Goal: Task Accomplishment & Management: Complete application form

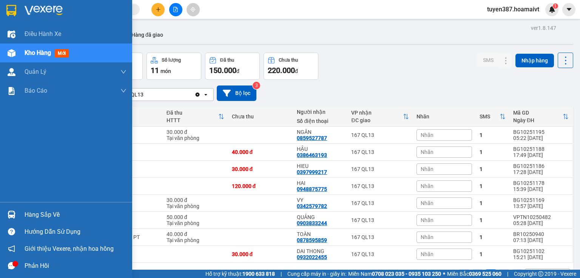
click at [41, 215] on div "Hàng sắp về" at bounding box center [76, 214] width 102 height 11
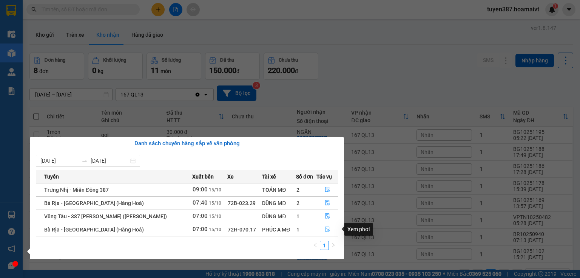
click at [325, 228] on icon "file-done" at bounding box center [327, 229] width 5 height 5
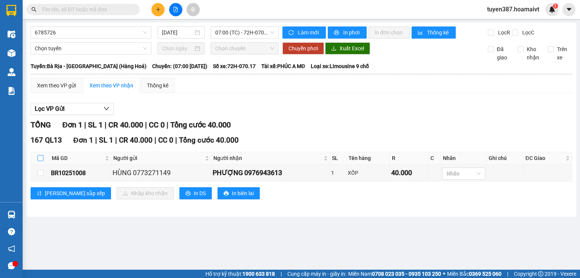
click at [40, 158] on input "checkbox" at bounding box center [40, 158] width 6 height 6
checkbox input "true"
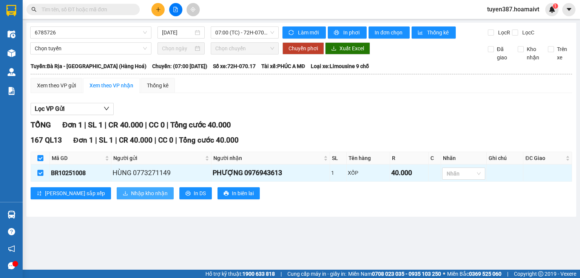
click at [131, 192] on span "Nhập kho nhận" at bounding box center [149, 193] width 37 height 8
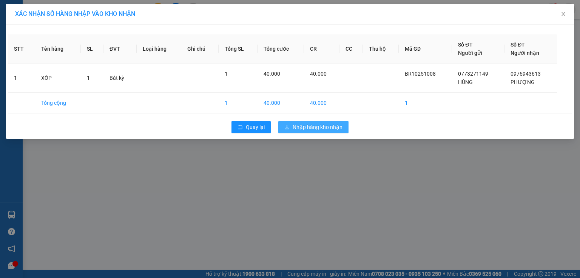
click at [322, 123] on span "Nhập hàng kho nhận" at bounding box center [318, 127] width 50 height 8
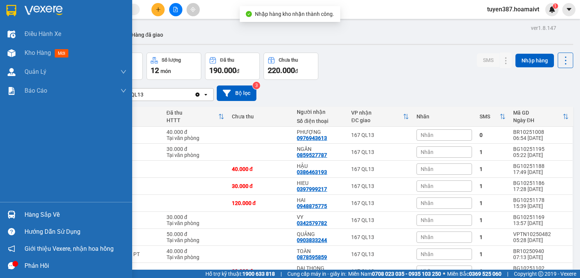
click at [54, 213] on div "Hàng sắp về" at bounding box center [76, 214] width 102 height 11
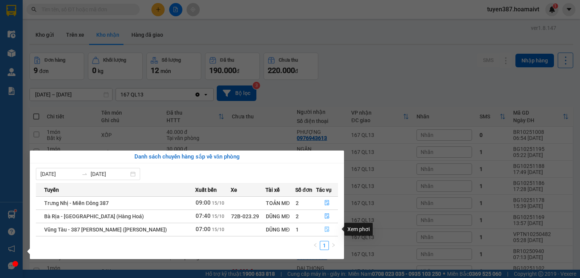
click at [326, 228] on icon "file-done" at bounding box center [326, 228] width 5 height 5
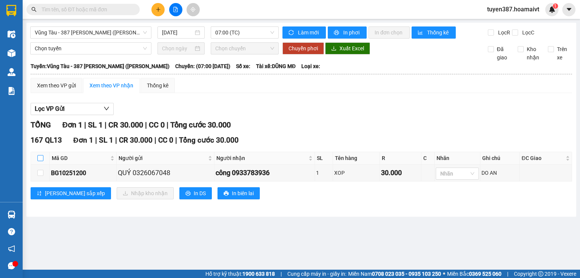
click at [41, 159] on input "checkbox" at bounding box center [40, 158] width 6 height 6
checkbox input "true"
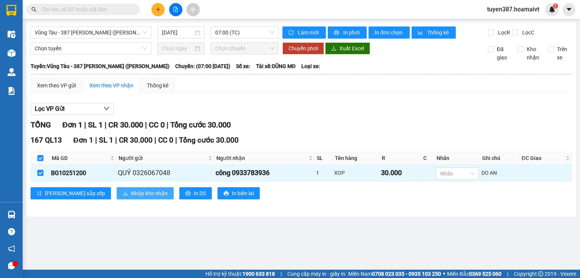
click at [131, 192] on span "Nhập kho nhận" at bounding box center [149, 193] width 37 height 8
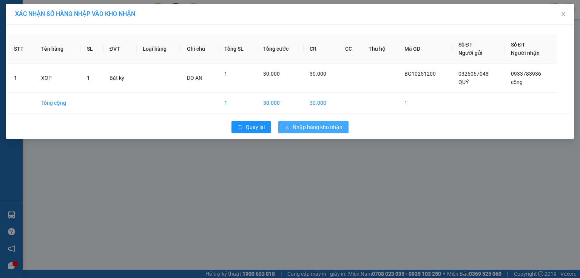
click at [312, 125] on span "Nhập hàng kho nhận" at bounding box center [318, 127] width 50 height 8
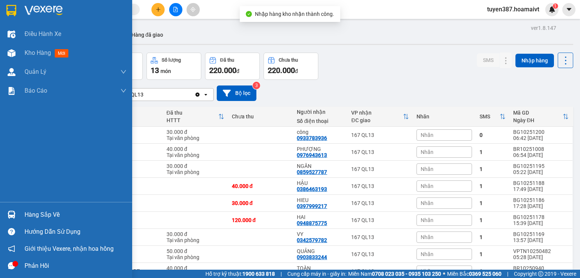
click at [36, 213] on div "Hàng sắp về" at bounding box center [76, 214] width 102 height 11
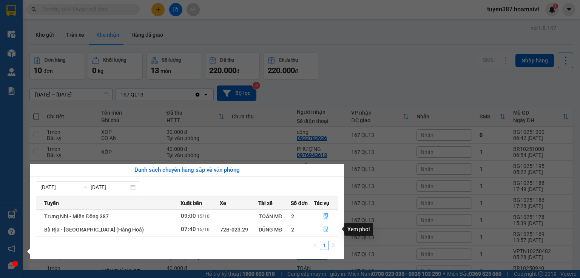
click at [319, 227] on button "button" at bounding box center [325, 229] width 23 height 12
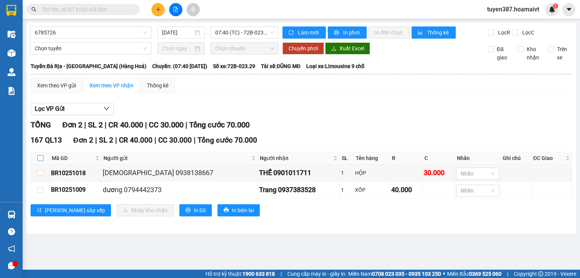
click at [41, 158] on input "checkbox" at bounding box center [40, 158] width 6 height 6
checkbox input "true"
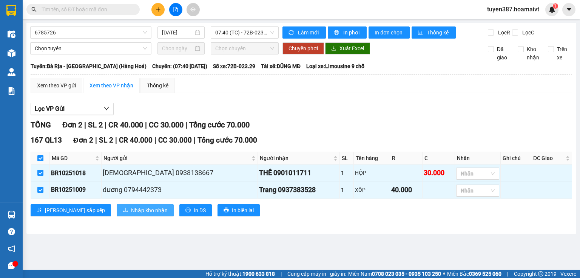
click at [117, 205] on button "Nhập kho nhận" at bounding box center [145, 210] width 57 height 12
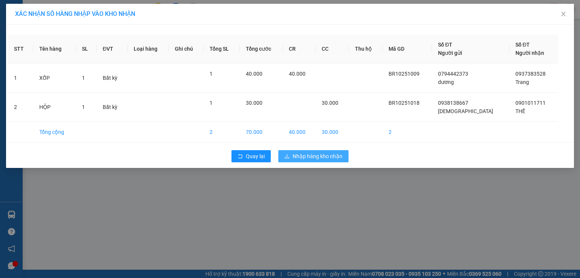
click at [327, 154] on span "Nhập hàng kho nhận" at bounding box center [318, 156] width 50 height 8
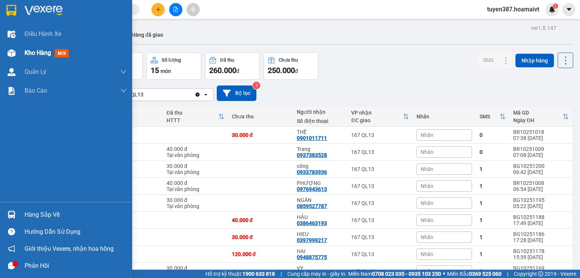
click at [59, 50] on span "mới" at bounding box center [62, 53] width 14 height 8
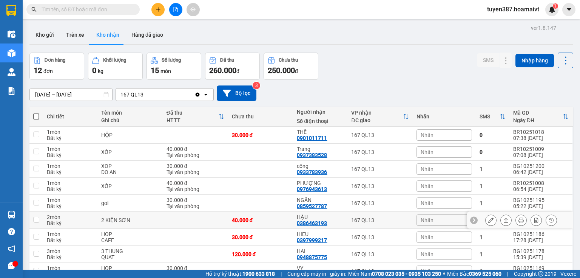
click at [44, 214] on td "2 món Bất kỳ" at bounding box center [70, 219] width 54 height 17
checkbox input "true"
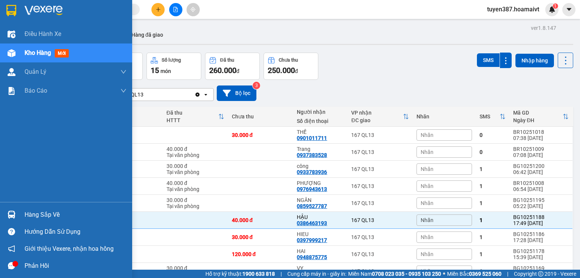
click at [59, 51] on span "mới" at bounding box center [62, 53] width 14 height 8
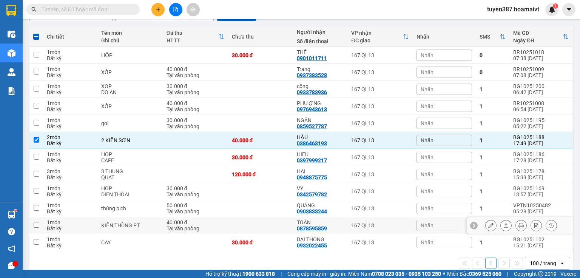
scroll to position [91, 0]
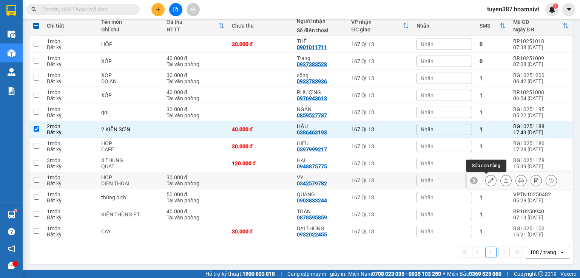
click at [485, 182] on div at bounding box center [490, 179] width 11 height 11
click at [488, 180] on icon at bounding box center [490, 179] width 5 height 5
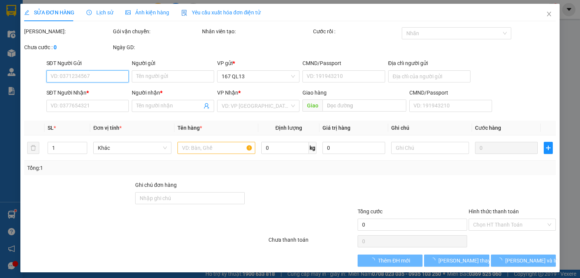
type input "0775967424"
type input "ĐỨC"
type input "0342579782"
type input "VY"
type input "30.000"
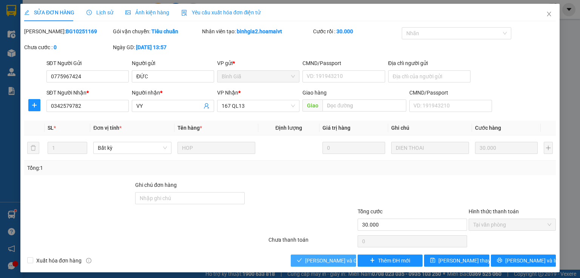
click at [319, 259] on span "[PERSON_NAME] và Giao hàng" at bounding box center [341, 260] width 72 height 8
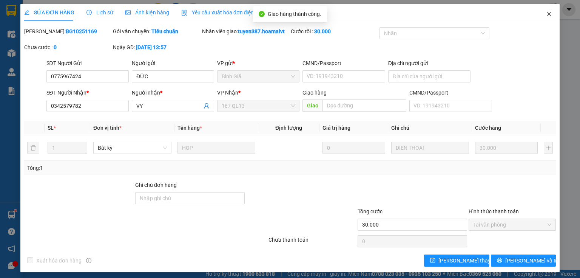
click at [547, 14] on icon "close" at bounding box center [549, 14] width 4 height 5
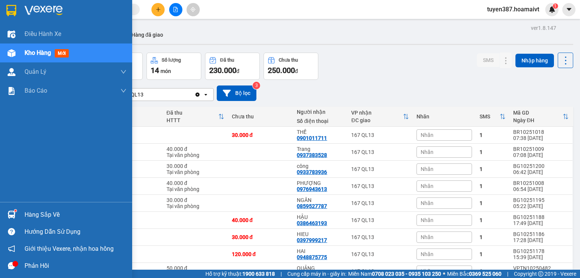
click at [55, 211] on div "Hàng sắp về" at bounding box center [76, 214] width 102 height 11
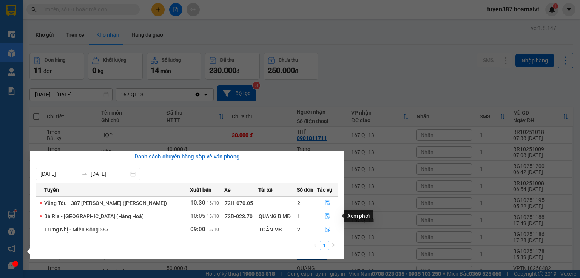
click at [325, 214] on icon "file-done" at bounding box center [327, 215] width 5 height 5
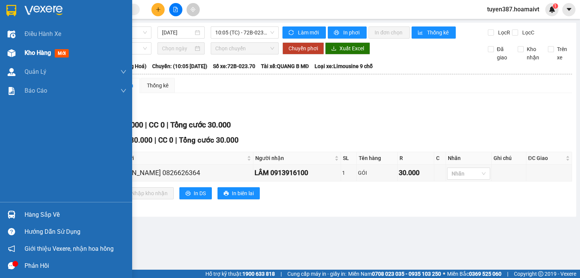
click at [63, 50] on span "mới" at bounding box center [62, 53] width 14 height 8
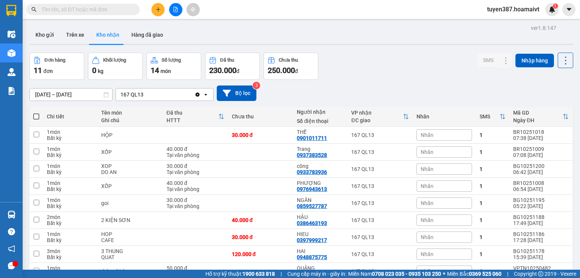
click at [110, 34] on button "Kho nhận" at bounding box center [107, 35] width 35 height 18
click at [485, 171] on div at bounding box center [490, 168] width 11 height 11
click at [488, 166] on icon at bounding box center [490, 168] width 5 height 5
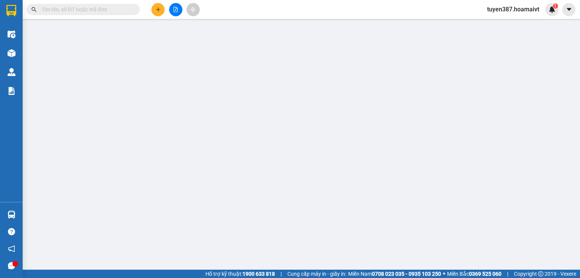
type input "0326067048"
type input "QUÝ"
type input "0933783936"
type input "công"
type input "30.000"
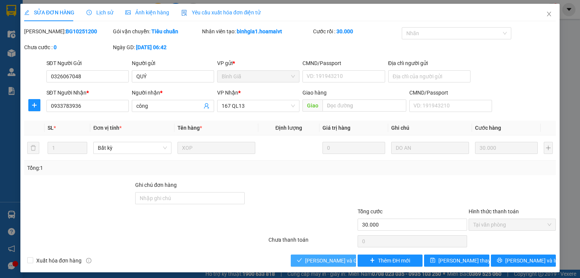
click at [314, 257] on span "[PERSON_NAME] và Giao hàng" at bounding box center [341, 260] width 72 height 8
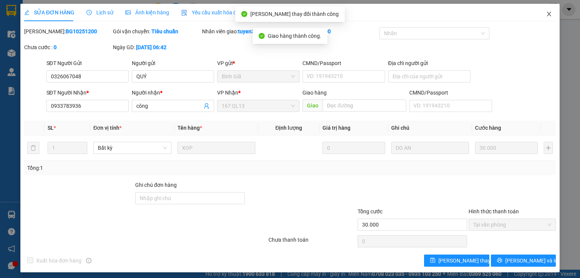
click at [546, 14] on icon "close" at bounding box center [549, 14] width 6 height 6
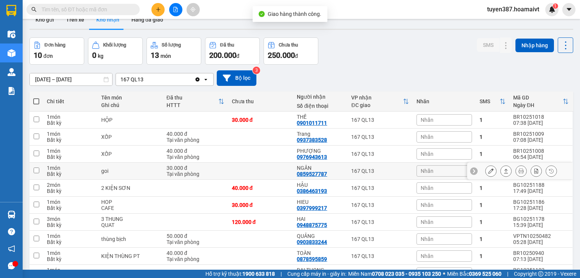
scroll to position [30, 0]
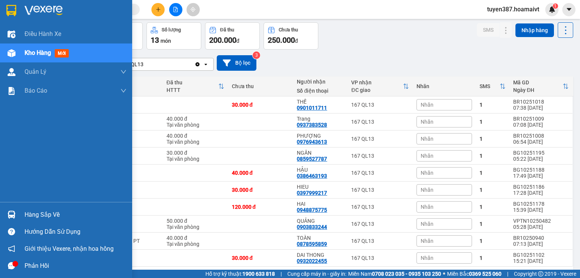
click at [47, 214] on div "Hàng sắp về" at bounding box center [76, 214] width 102 height 11
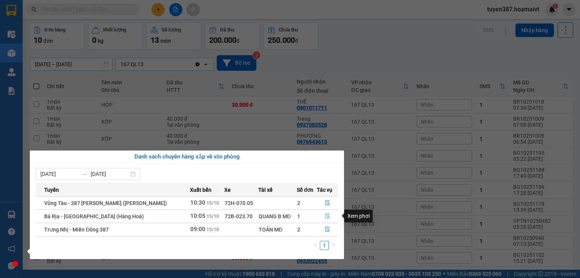
click at [328, 216] on icon "file-done" at bounding box center [327, 215] width 5 height 5
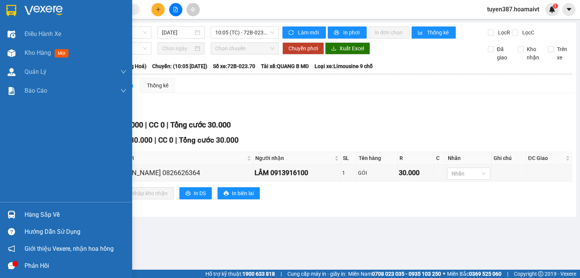
click at [53, 214] on div "Hàng sắp về" at bounding box center [76, 214] width 102 height 11
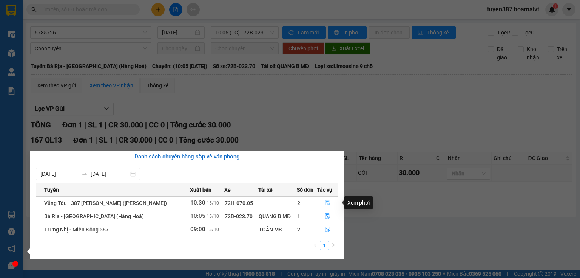
click at [325, 201] on icon "file-done" at bounding box center [327, 202] width 5 height 5
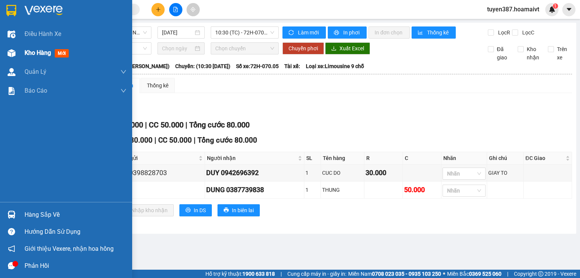
click at [61, 51] on span "mới" at bounding box center [62, 53] width 14 height 8
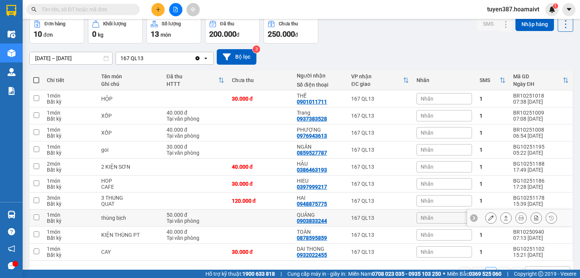
scroll to position [57, 0]
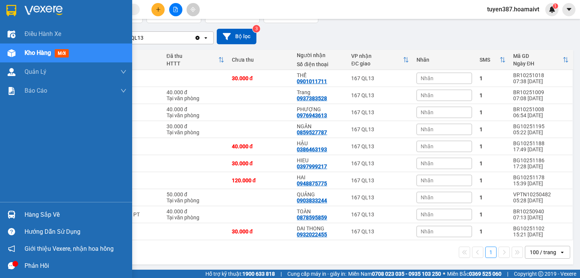
click at [36, 163] on div "Điều hành xe Kho hàng mới Quản [PERSON_NAME] lý chuyến Quản lý khách hàng mới B…" at bounding box center [66, 113] width 132 height 177
click at [63, 54] on span "mới" at bounding box center [62, 53] width 14 height 8
click at [61, 53] on span "mới" at bounding box center [62, 53] width 14 height 8
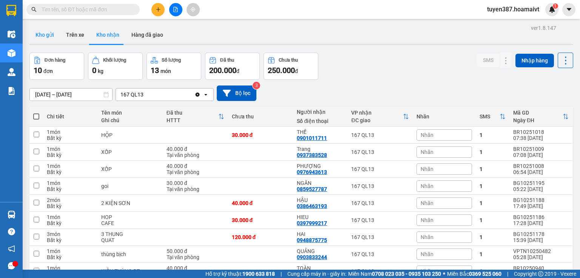
click at [46, 31] on button "Kho gửi" at bounding box center [44, 35] width 31 height 18
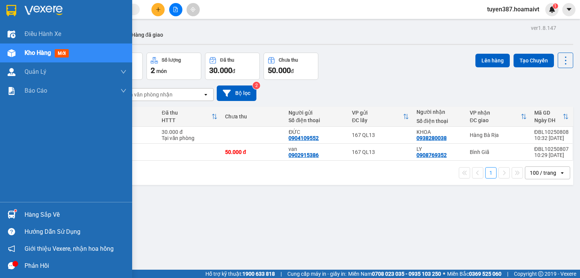
click at [63, 53] on span "mới" at bounding box center [62, 53] width 14 height 8
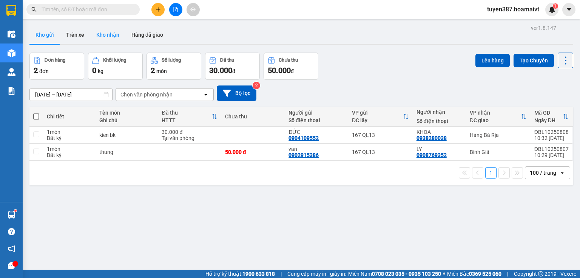
click at [110, 34] on button "Kho nhận" at bounding box center [107, 35] width 35 height 18
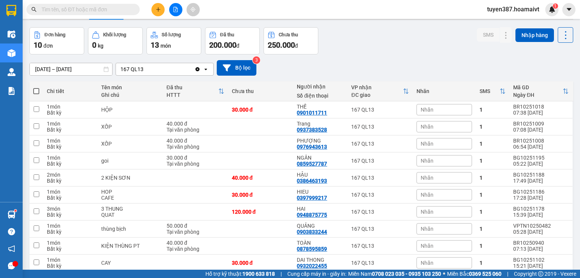
scroll to position [57, 0]
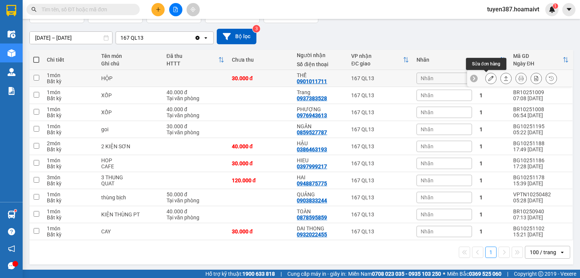
click at [486, 75] on button at bounding box center [491, 78] width 11 height 13
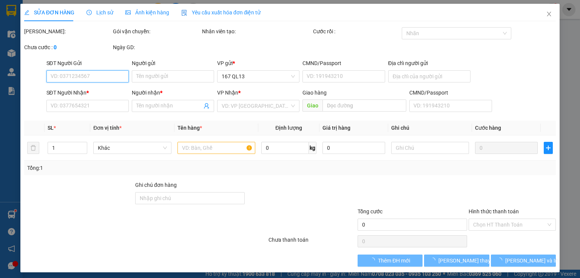
type input "0938138667"
type input "[DEMOGRAPHIC_DATA]"
type input "0901011711"
type input "THẾ"
type input "30.000"
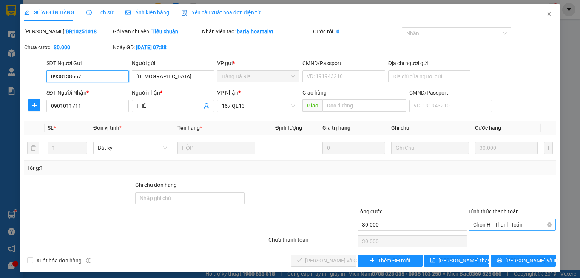
click at [487, 223] on span "Chọn HT Thanh Toán" at bounding box center [512, 224] width 78 height 11
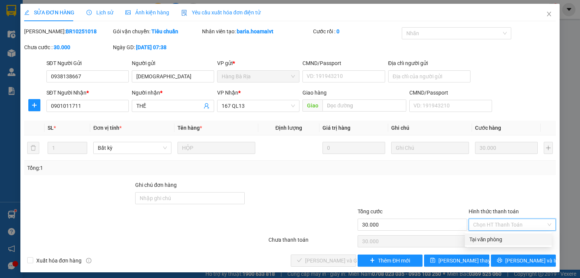
click at [481, 239] on div "Tại văn phòng" at bounding box center [508, 239] width 78 height 8
type input "0"
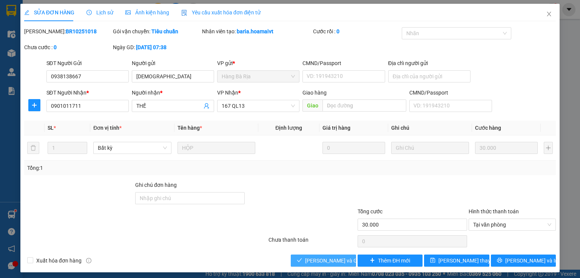
click at [324, 257] on button "[PERSON_NAME] và Giao hàng" at bounding box center [323, 260] width 65 height 12
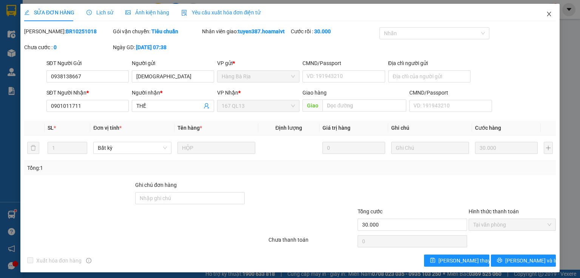
click at [546, 12] on icon "close" at bounding box center [549, 14] width 6 height 6
